Goal: Navigation & Orientation: Find specific page/section

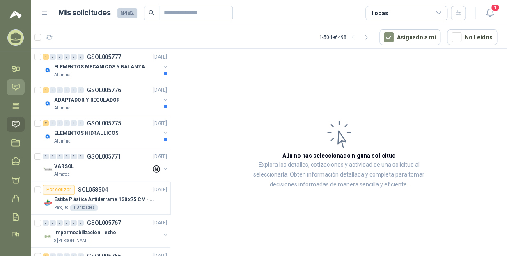
click at [17, 87] on icon at bounding box center [15, 87] width 9 height 9
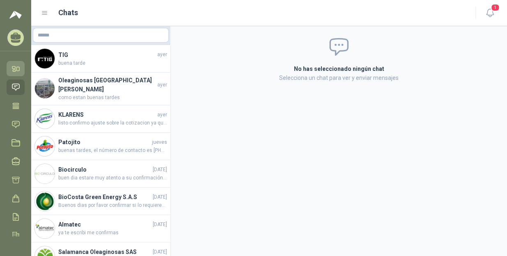
click at [14, 73] on link "Inicio" at bounding box center [16, 68] width 18 height 15
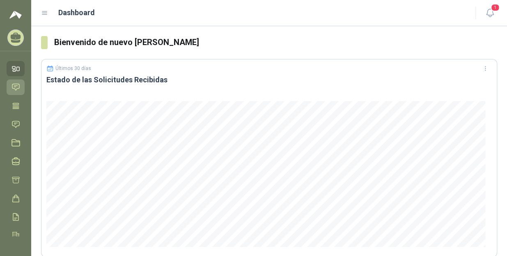
click at [8, 88] on link "Chat" at bounding box center [16, 87] width 18 height 15
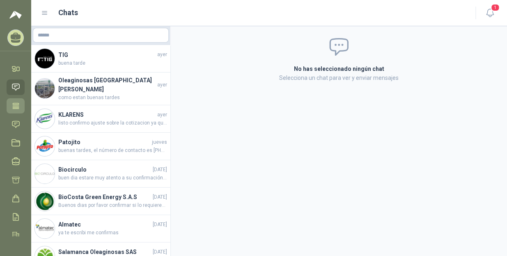
click at [14, 111] on link "Tareas" at bounding box center [16, 105] width 18 height 15
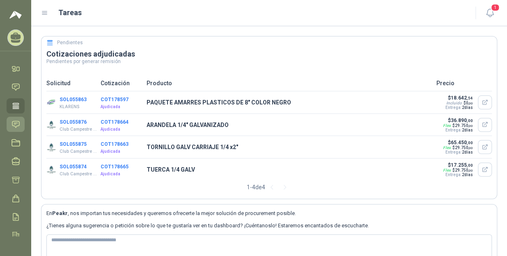
click at [15, 128] on icon at bounding box center [15, 124] width 9 height 9
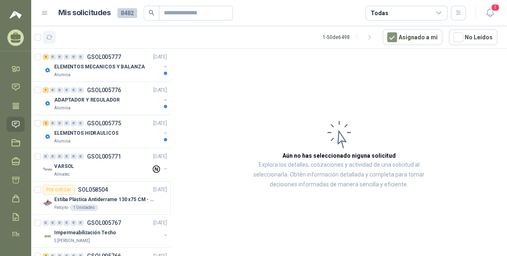
click at [48, 35] on icon "button" at bounding box center [49, 37] width 6 height 4
click at [105, 75] on div "Alumina" at bounding box center [107, 75] width 106 height 7
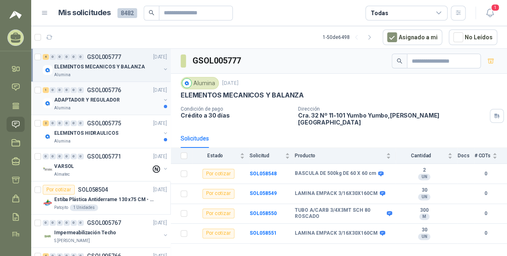
click at [97, 111] on div "Alumina" at bounding box center [107, 108] width 106 height 7
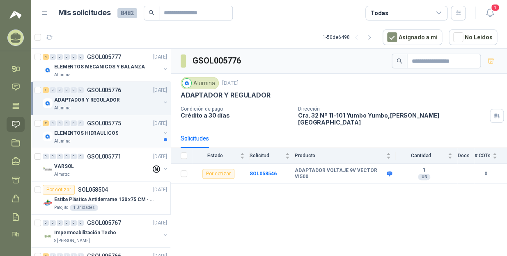
click at [108, 123] on p "GSOL005775" at bounding box center [104, 124] width 34 height 6
